Goal: Task Accomplishment & Management: Complete application form

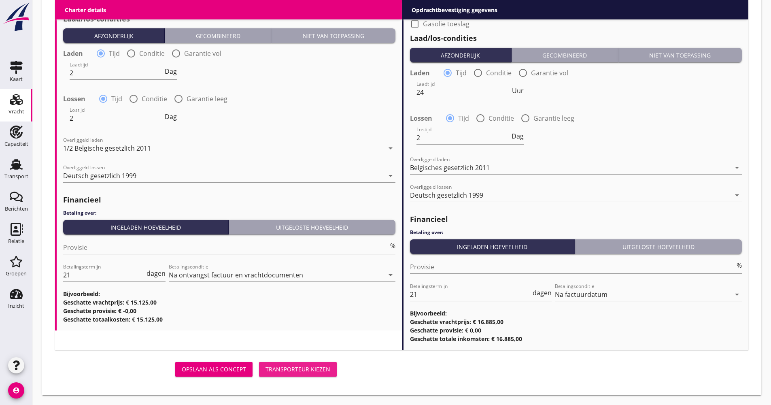
click at [314, 366] on div "Transporteur kiezen" at bounding box center [297, 368] width 65 height 8
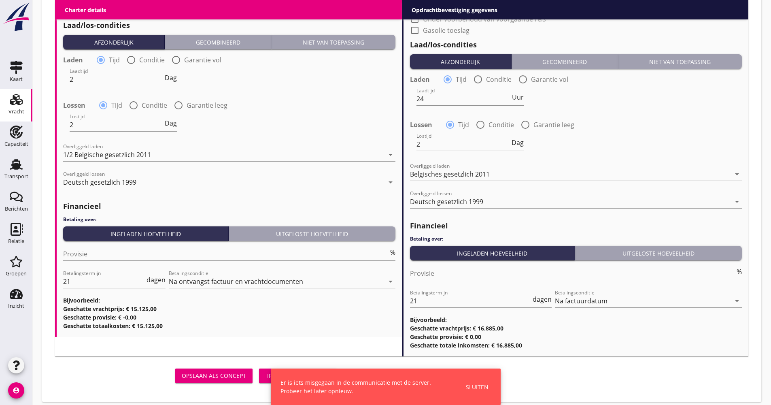
scroll to position [839, 0]
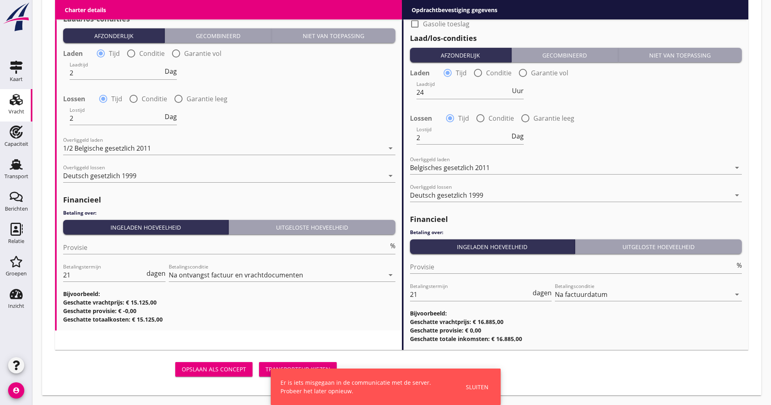
click at [17, 104] on use at bounding box center [16, 99] width 13 height 11
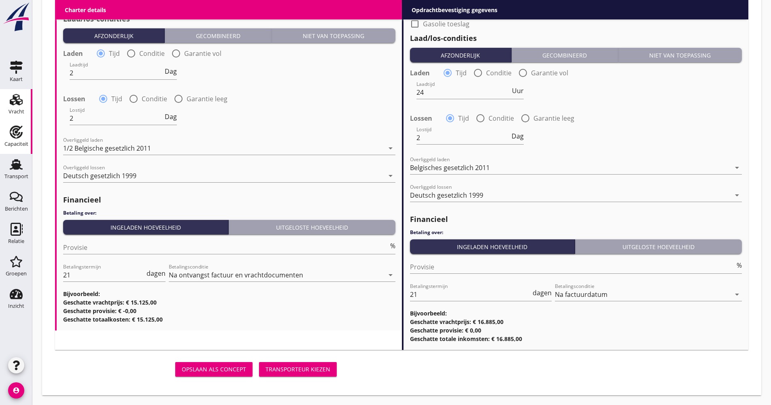
click at [8, 140] on div "Capaciteit" at bounding box center [16, 143] width 24 height 11
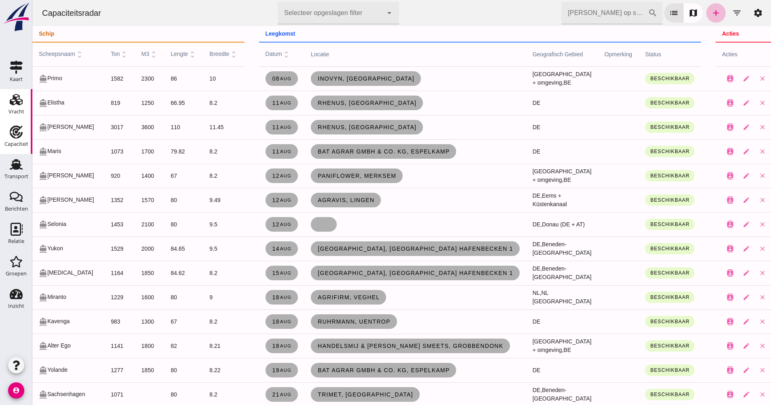
click at [17, 99] on icon "Vracht" at bounding box center [16, 99] width 13 height 13
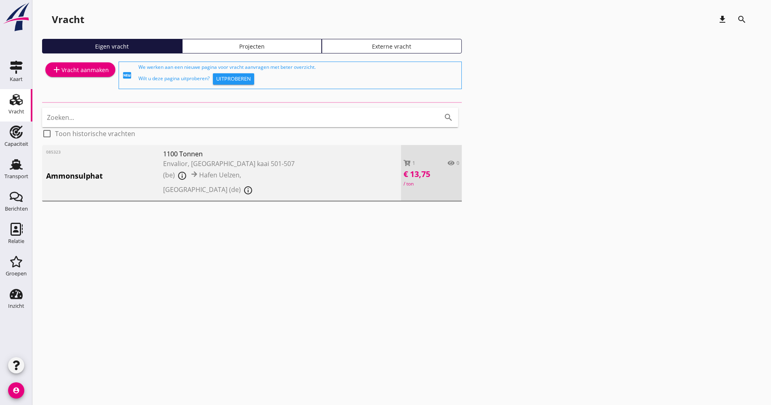
click at [317, 169] on div "085323 Ammonsulphat 1100 Tonnen Envalior, [GEOGRAPHIC_DATA] kaai 501-507 (be) i…" at bounding box center [221, 173] width 359 height 57
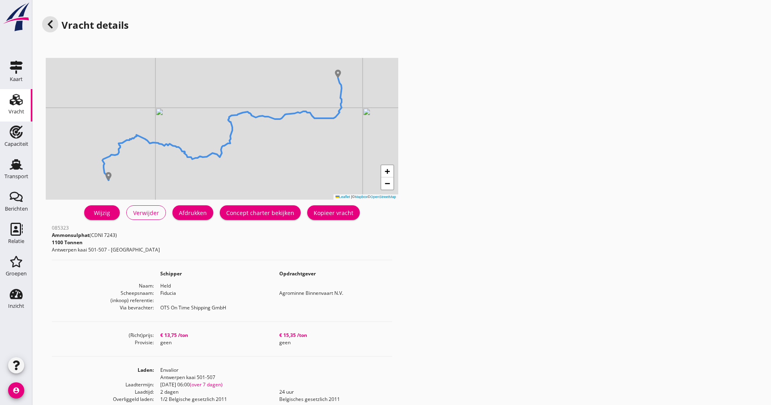
click at [259, 209] on div "Concept charter bekijken" at bounding box center [260, 212] width 68 height 8
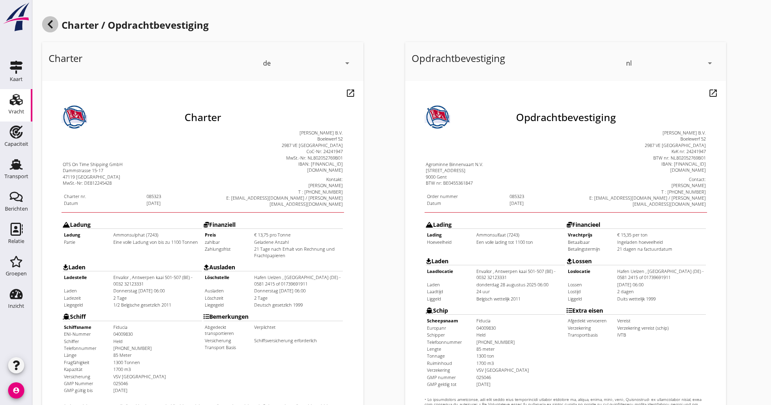
click at [44, 21] on div at bounding box center [50, 24] width 16 height 16
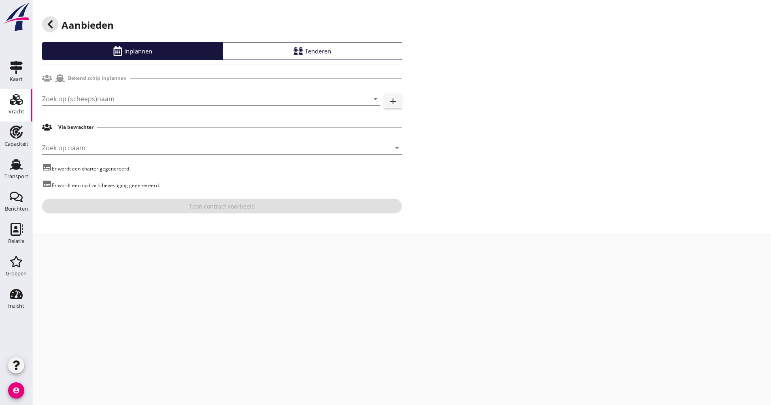
click at [44, 21] on div at bounding box center [50, 24] width 16 height 16
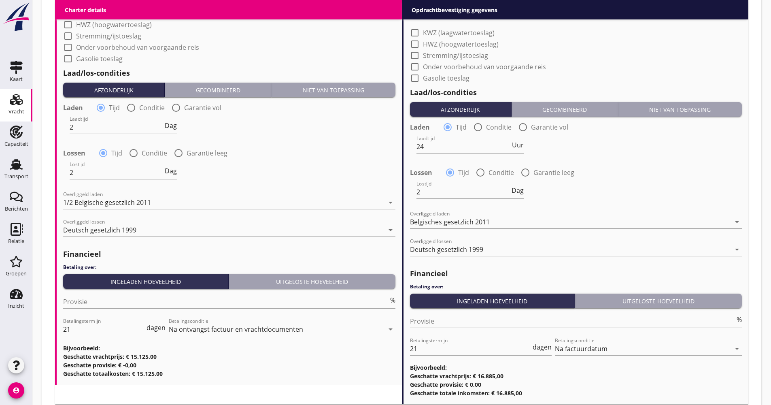
scroll to position [839, 0]
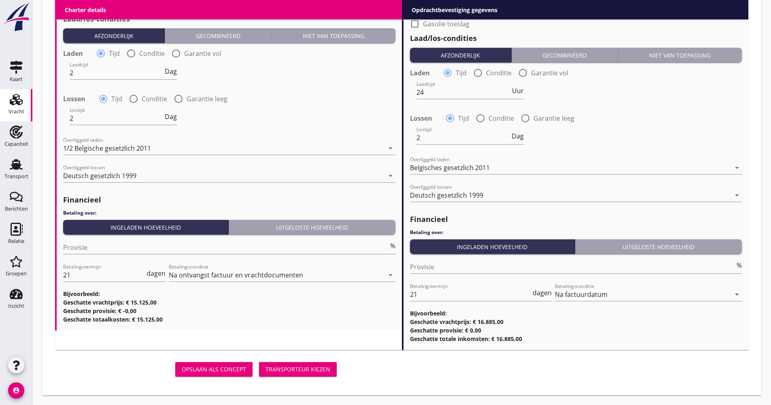
click at [319, 365] on div "Transporteur kiezen" at bounding box center [297, 368] width 65 height 8
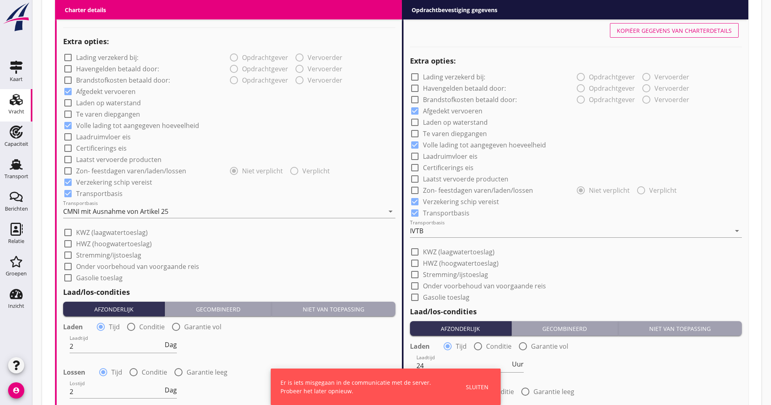
scroll to position [556, 0]
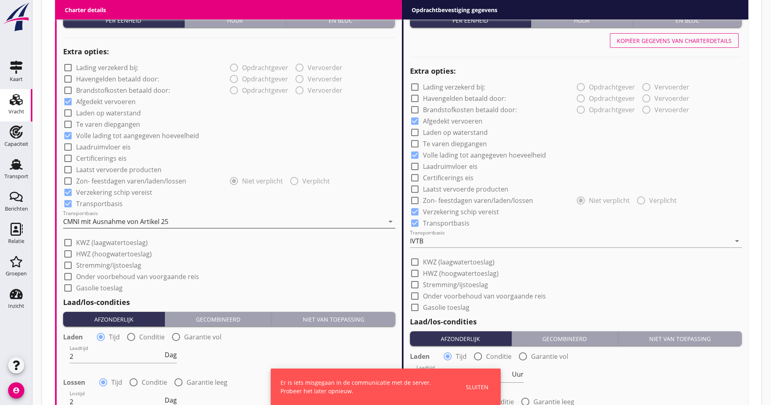
click at [95, 227] on div "CMNI mit Ausnahme von Artikel 25" at bounding box center [223, 221] width 321 height 13
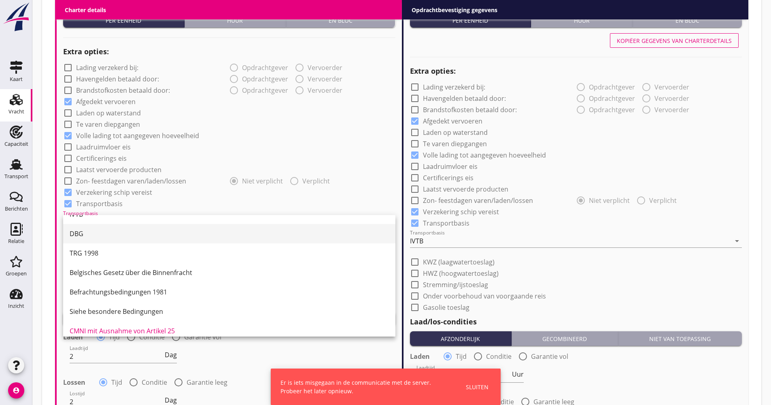
scroll to position [21, 0]
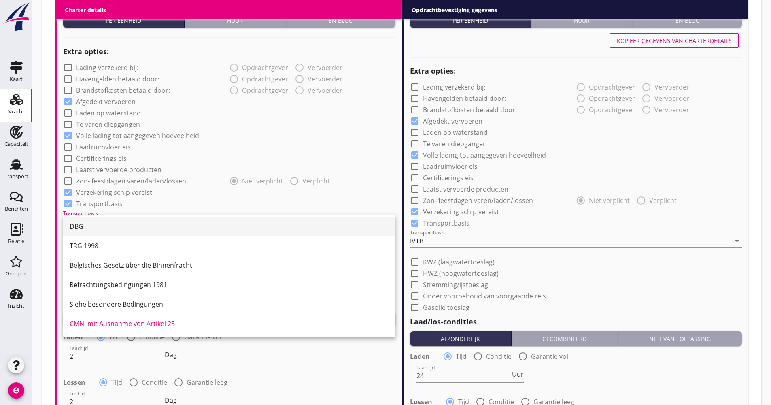
click at [110, 228] on div "DBG" at bounding box center [229, 226] width 319 height 10
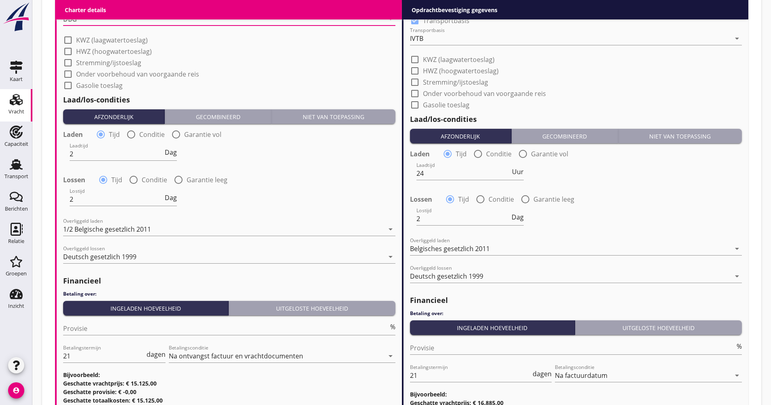
scroll to position [839, 0]
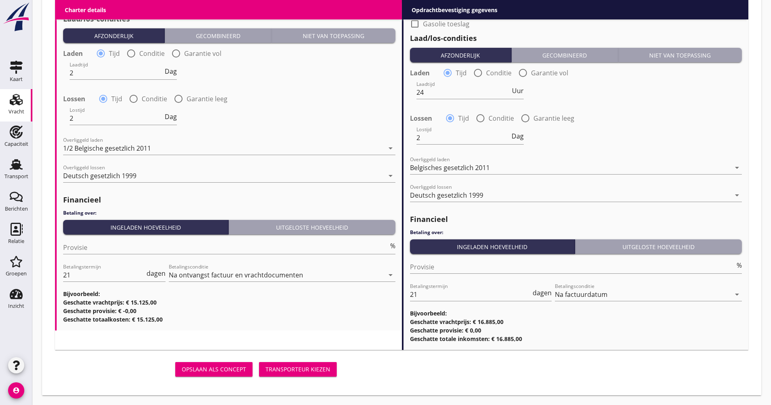
click at [293, 370] on div "Transporteur kiezen" at bounding box center [297, 368] width 65 height 8
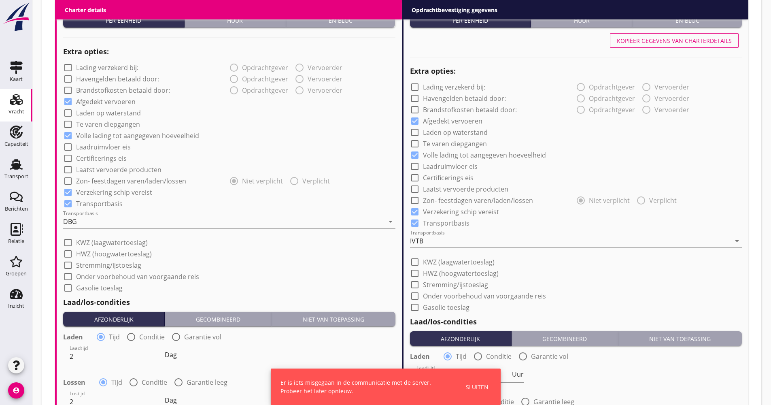
click at [107, 223] on div "DBG" at bounding box center [223, 221] width 321 height 13
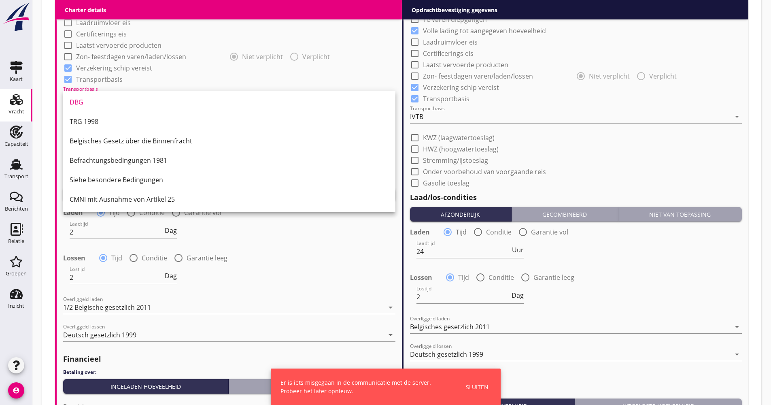
scroll to position [758, 0]
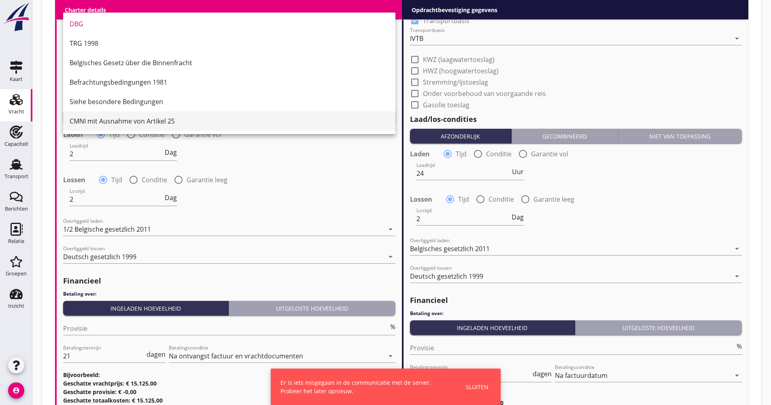
click at [124, 121] on div "CMNI mit Ausnahme von Artikel 25" at bounding box center [229, 121] width 319 height 10
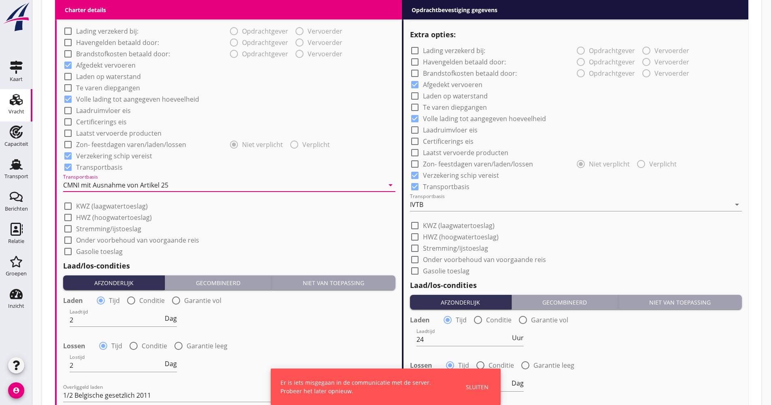
scroll to position [556, 0]
